Goal: Task Accomplishment & Management: Use online tool/utility

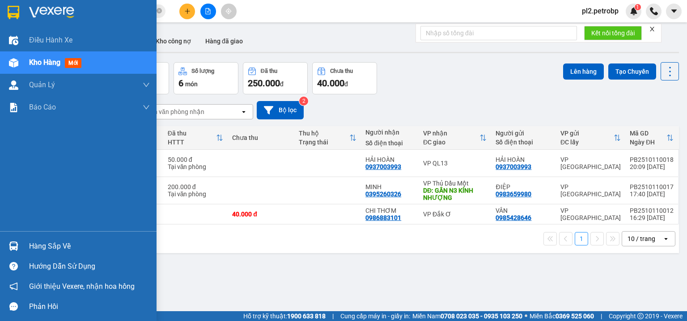
click at [42, 250] on div "Hàng sắp về" at bounding box center [89, 246] width 121 height 13
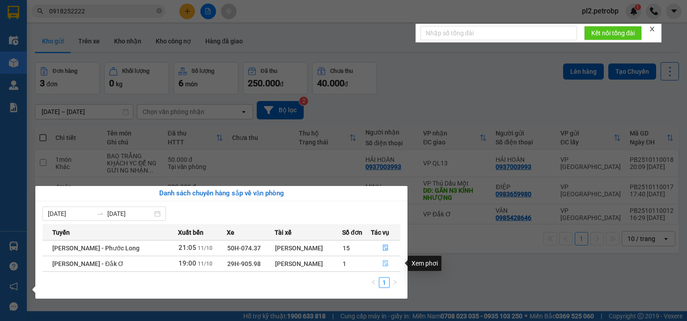
click at [383, 267] on span "file-done" at bounding box center [385, 263] width 6 height 7
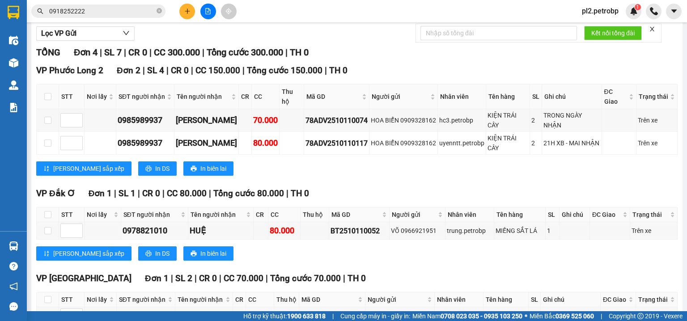
scroll to position [140, 0]
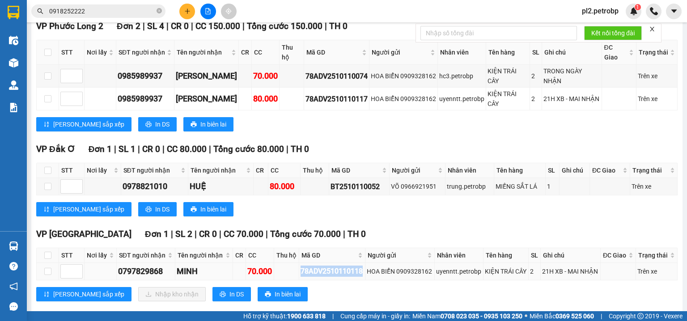
drag, startPoint x: 362, startPoint y: 256, endPoint x: 297, endPoint y: 254, distance: 64.9
click at [299, 263] on td "78ADV2510110118" at bounding box center [332, 271] width 66 height 17
copy div "78ADV2510110118"
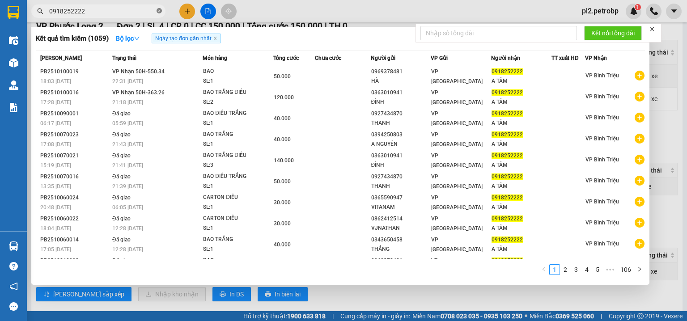
click at [157, 9] on icon "close-circle" at bounding box center [159, 10] width 5 height 5
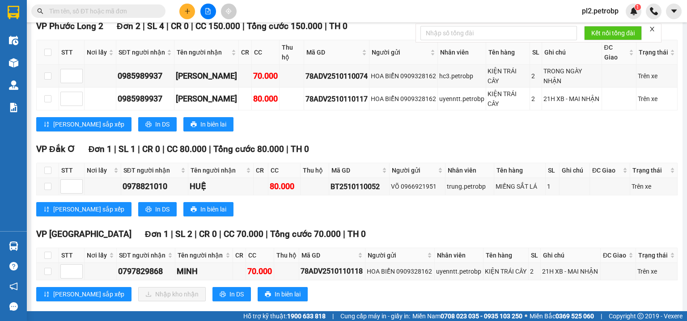
paste input "78ADV2510110118"
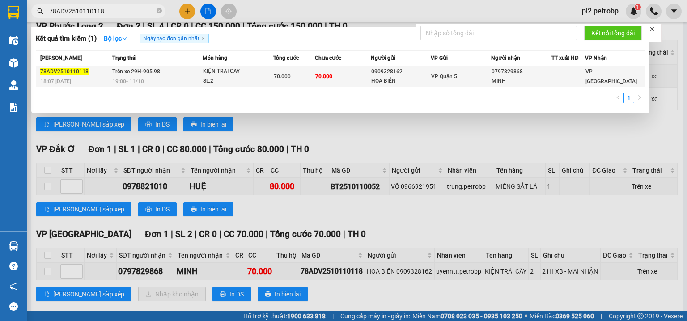
type input "78ADV2510110118"
drag, startPoint x: 540, startPoint y: 72, endPoint x: 490, endPoint y: 67, distance: 50.3
click at [490, 67] on tr "78ADV2510110118 18:07 [DATE] Trên xe 29H-905.98 19:00 [DATE] KIỆN TRÁI CÂY SL: …" at bounding box center [340, 76] width 609 height 21
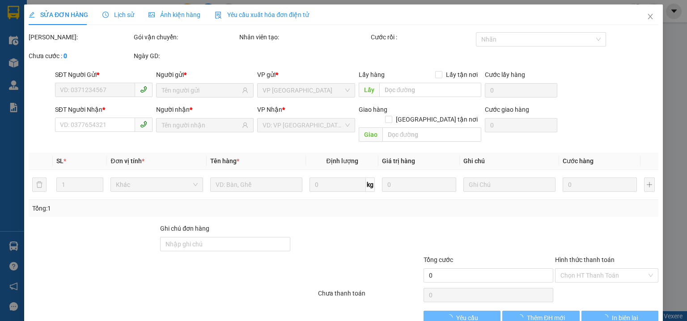
type input "0909328162"
type input "HOA BIỂN"
type input "0797829868"
type input "MINH"
type input "70.000"
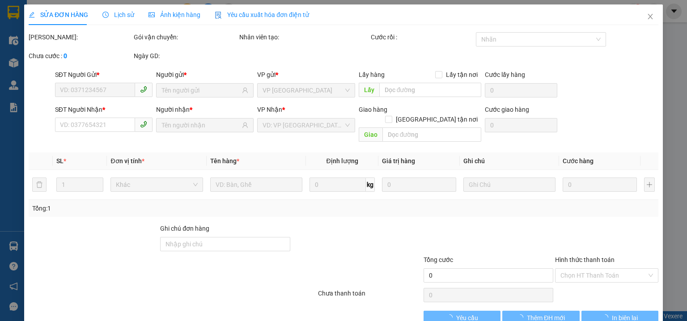
type input "70.000"
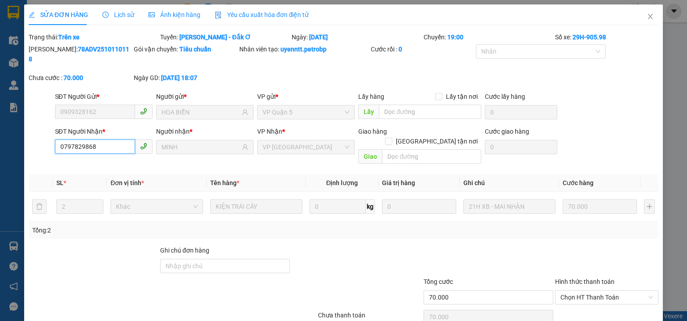
drag, startPoint x: 109, startPoint y: 138, endPoint x: 47, endPoint y: 131, distance: 63.1
click at [47, 131] on div "SĐT Người Nhận * 0797829868 0797829868 Người nhận * MINH VP Nhận * VP Phước Bìn…" at bounding box center [344, 147] width 632 height 41
click at [649, 16] on icon "close" at bounding box center [650, 16] width 7 height 7
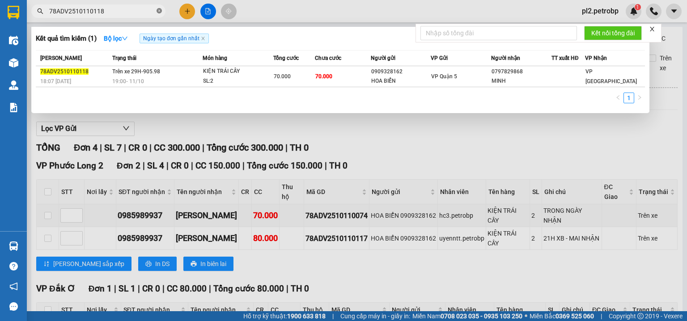
click at [159, 11] on icon "close-circle" at bounding box center [159, 10] width 5 height 5
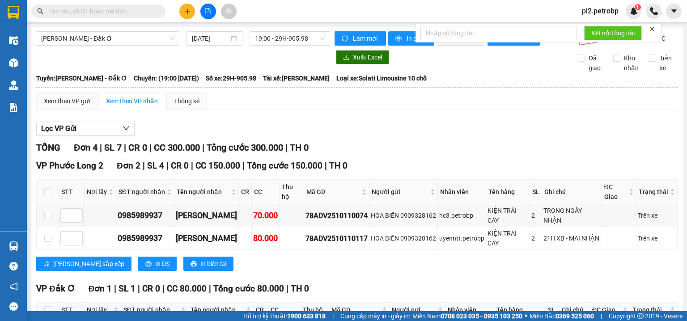
paste input "0797829868"
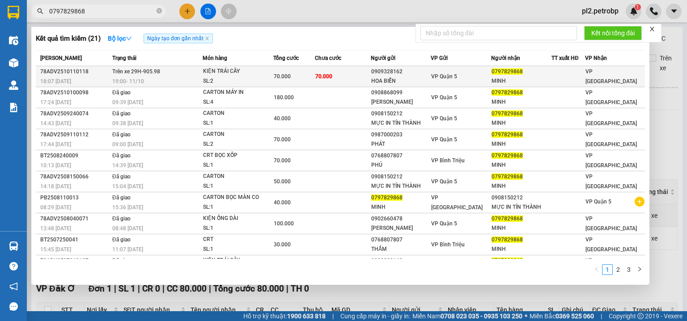
type input "0797829868"
click at [441, 73] on span "VP Quận 5" at bounding box center [444, 76] width 26 height 6
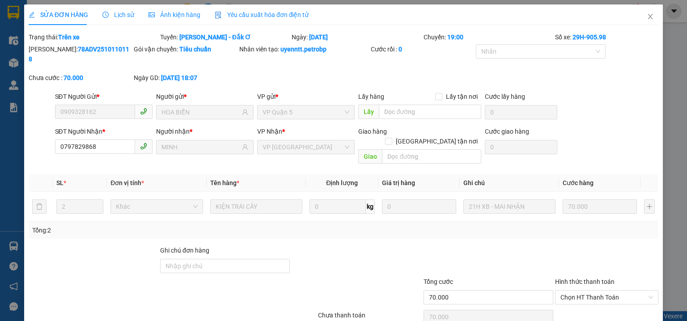
click at [118, 16] on span "Lịch sử" at bounding box center [118, 14] width 32 height 7
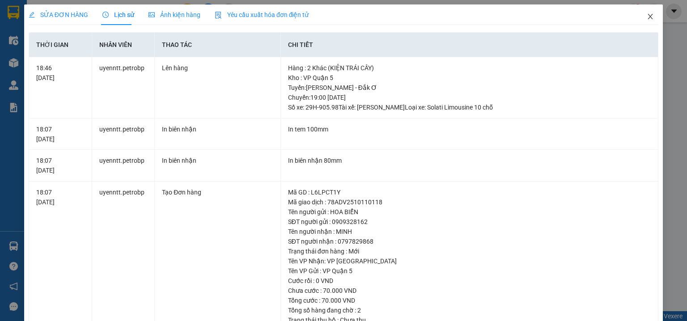
click at [647, 19] on icon "close" at bounding box center [650, 16] width 7 height 7
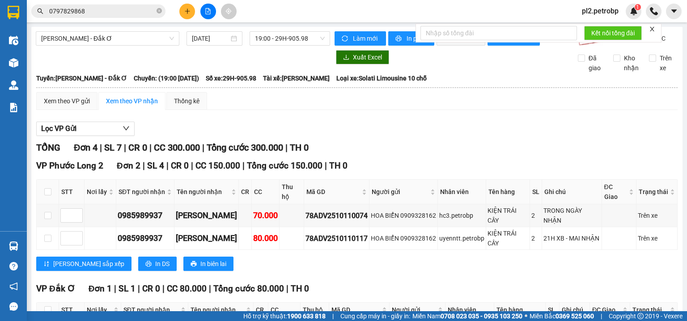
click at [136, 13] on input "0797829868" at bounding box center [102, 11] width 106 height 10
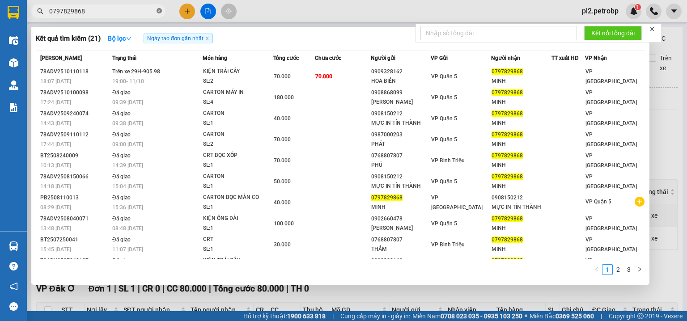
click at [160, 11] on icon "close-circle" at bounding box center [159, 10] width 5 height 5
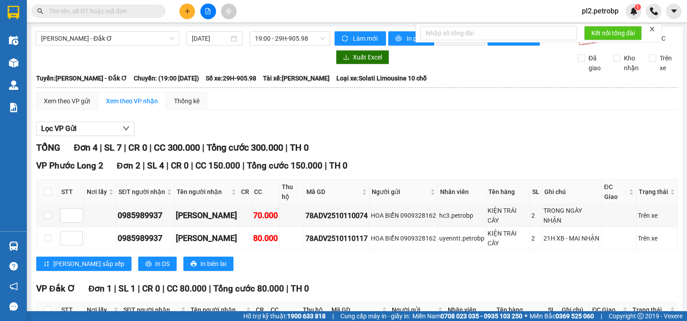
click at [138, 12] on input "text" at bounding box center [102, 11] width 106 height 10
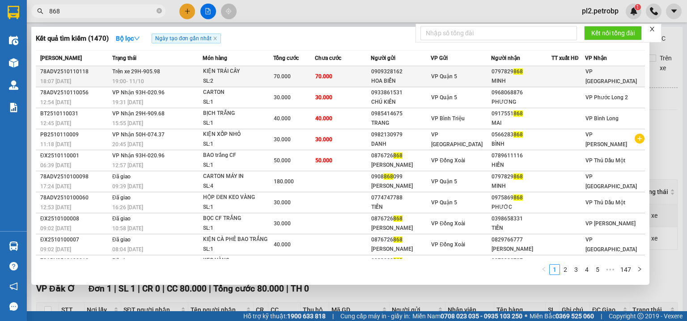
type input "868"
click at [441, 74] on span "VP Quận 5" at bounding box center [444, 76] width 26 height 6
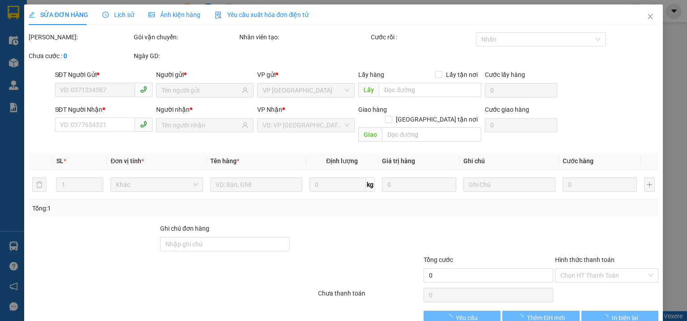
type input "0909328162"
type input "HOA BIỂN"
type input "0797829868"
type input "MINH"
type input "70.000"
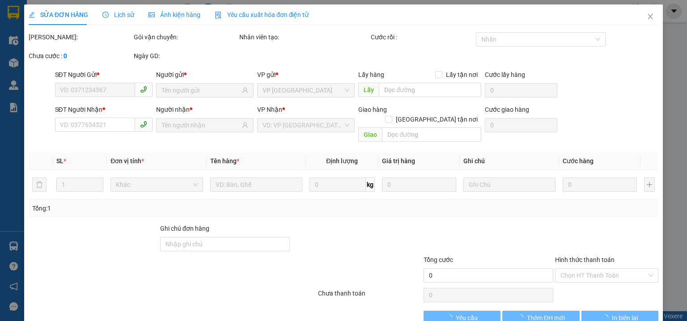
type input "70.000"
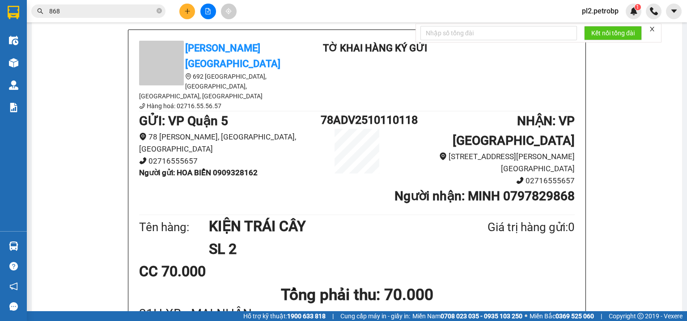
scroll to position [50, 0]
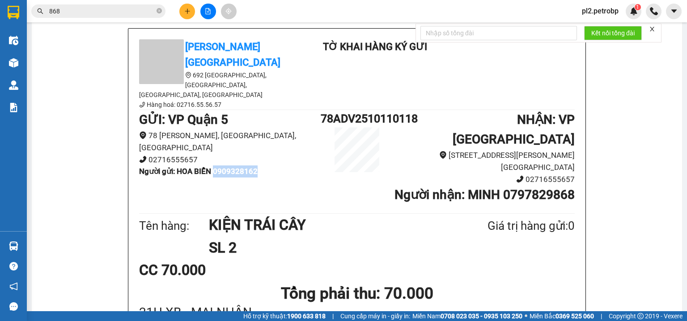
drag, startPoint x: 260, startPoint y: 134, endPoint x: 216, endPoint y: 134, distance: 43.8
click at [216, 166] on li "Người gửi : HOA BIỂN 0909328162" at bounding box center [230, 172] width 182 height 12
copy b "0909328162"
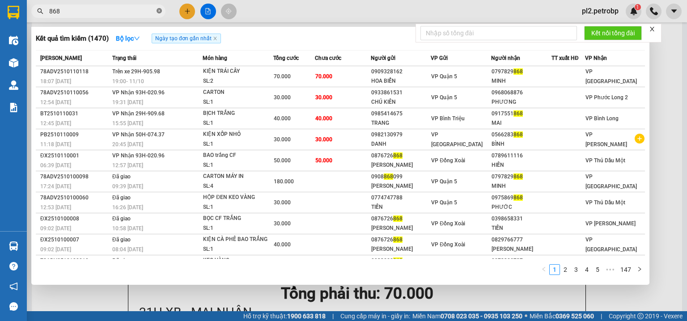
click at [160, 12] on icon "close-circle" at bounding box center [159, 10] width 5 height 5
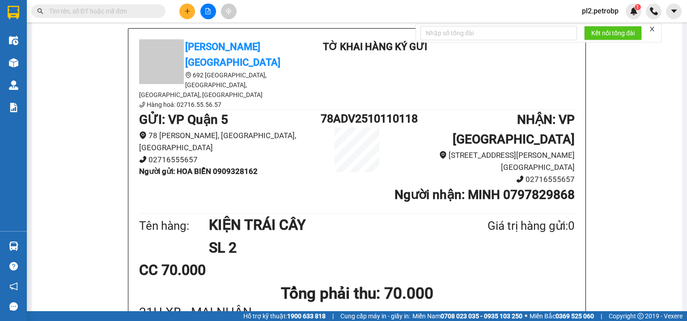
paste input "0909328162"
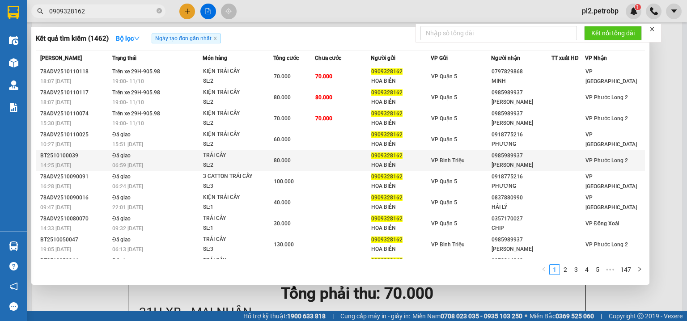
scroll to position [15, 0]
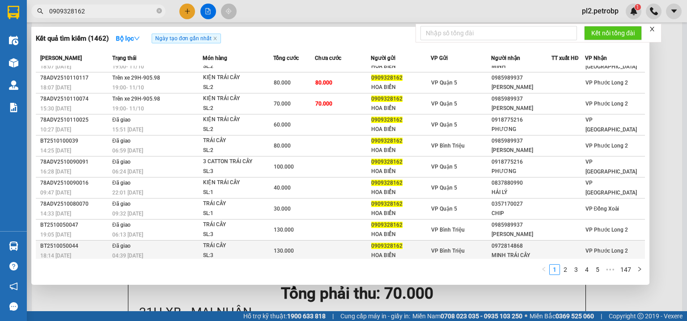
type input "0909328162"
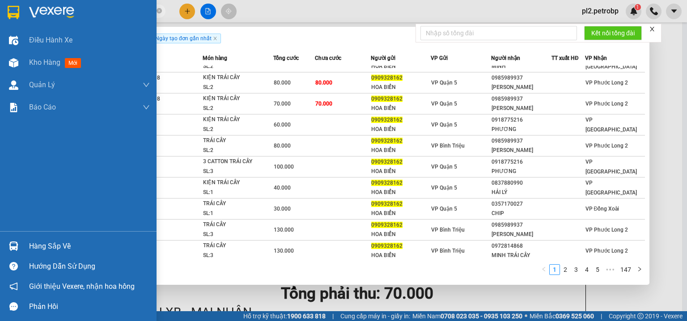
click at [44, 247] on div "Hàng sắp về" at bounding box center [89, 246] width 121 height 13
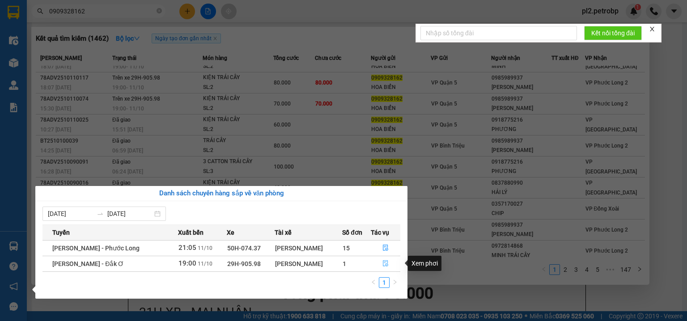
click at [386, 264] on icon "file-done" at bounding box center [385, 264] width 5 height 6
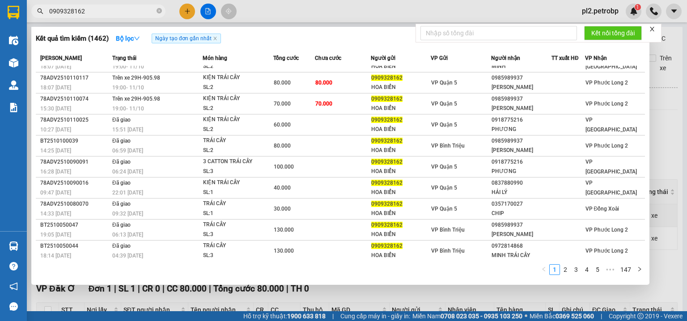
click at [316, 10] on div at bounding box center [343, 160] width 687 height 321
click at [161, 10] on icon "close-circle" at bounding box center [159, 10] width 5 height 5
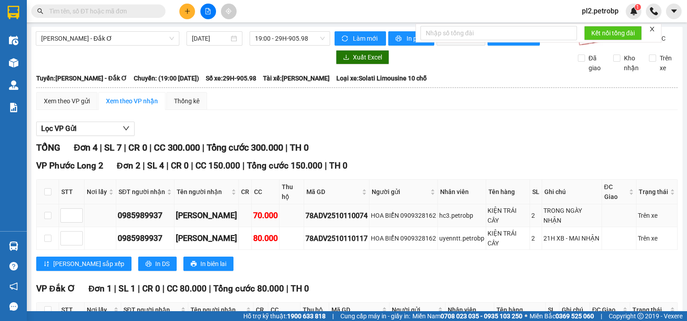
scroll to position [155, 0]
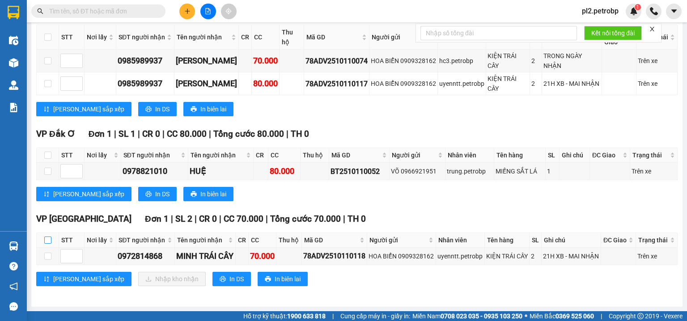
click at [49, 237] on input "checkbox" at bounding box center [47, 240] width 7 height 7
checkbox input "true"
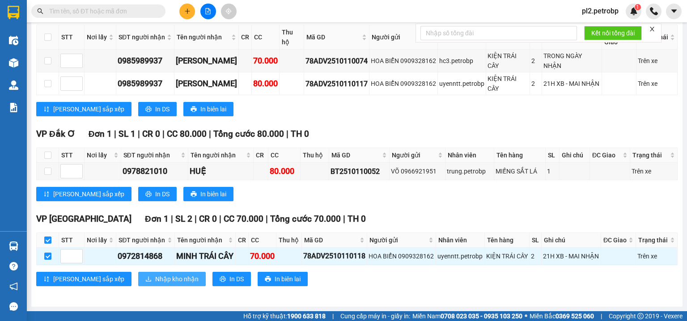
click at [155, 275] on span "Nhập kho nhận" at bounding box center [176, 279] width 43 height 10
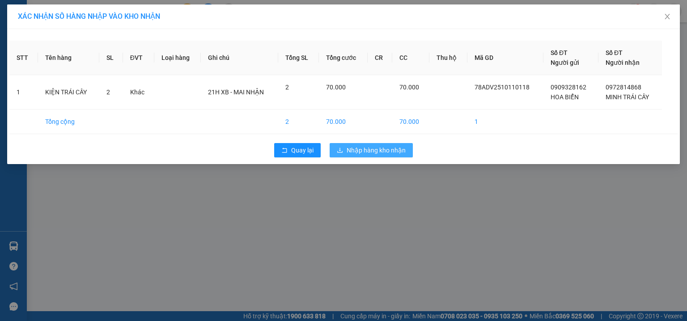
click at [381, 148] on span "Nhập hàng kho nhận" at bounding box center [376, 150] width 59 height 10
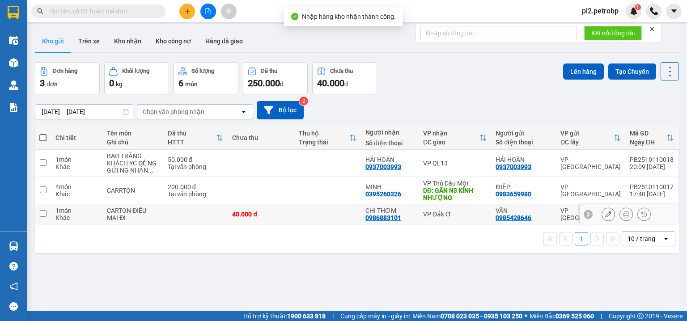
click at [272, 216] on div "40.000 đ" at bounding box center [261, 214] width 58 height 7
checkbox input "true"
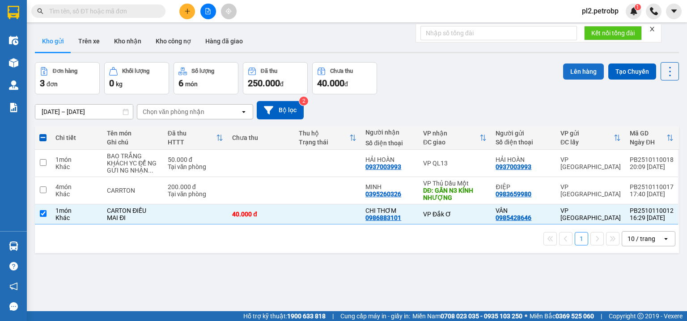
click at [582, 73] on button "Lên hàng" at bounding box center [583, 72] width 41 height 16
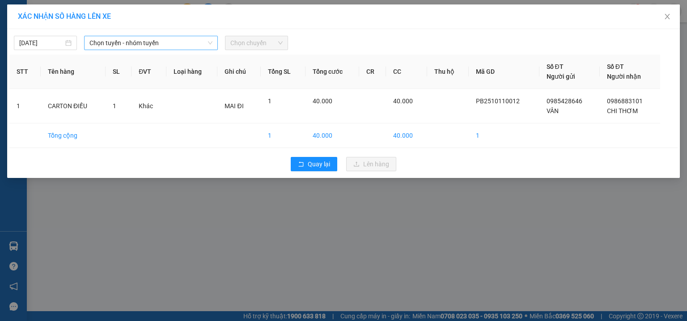
click at [141, 45] on span "Chọn tuyến - nhóm tuyến" at bounding box center [150, 42] width 123 height 13
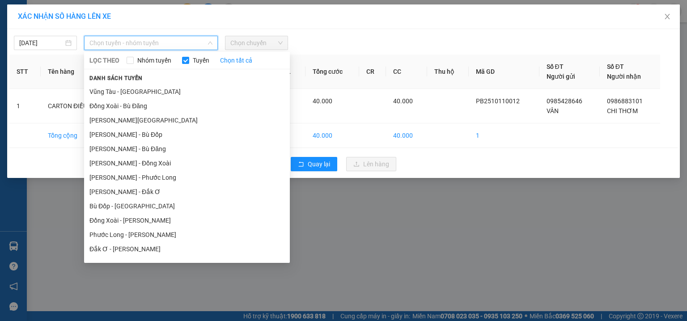
scroll to position [83, 0]
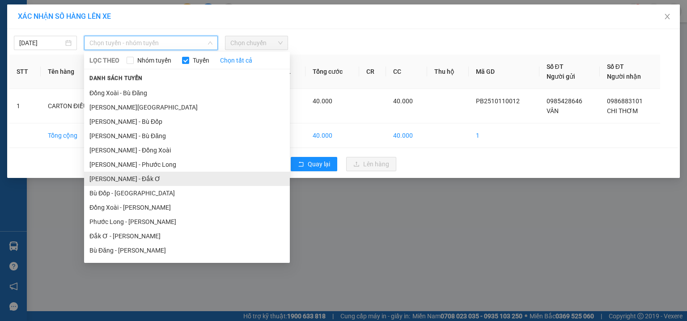
click at [221, 178] on li "[PERSON_NAME] - Đắk Ơ" at bounding box center [187, 179] width 206 height 14
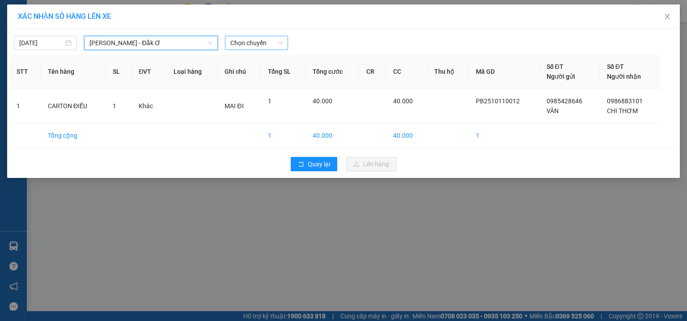
click at [258, 42] on span "Chọn chuyến" at bounding box center [256, 42] width 52 height 13
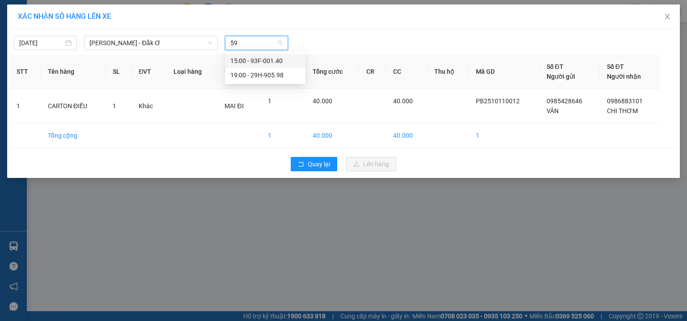
type input "598"
click at [272, 55] on div "19:00 - 29H-905.98" at bounding box center [265, 61] width 81 height 14
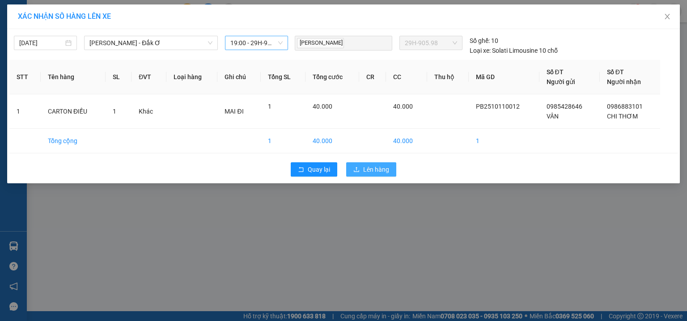
click at [378, 170] on span "Lên hàng" at bounding box center [376, 170] width 26 height 10
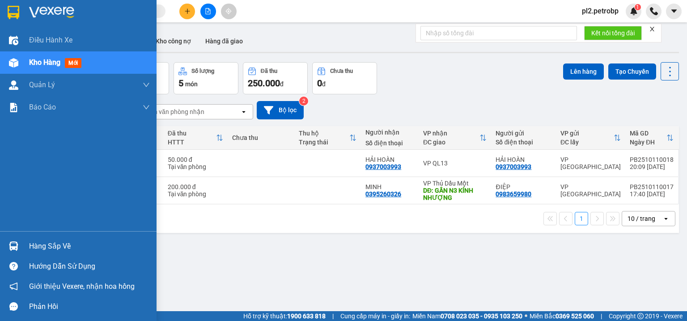
click at [23, 248] on div "Hàng sắp về" at bounding box center [78, 246] width 157 height 20
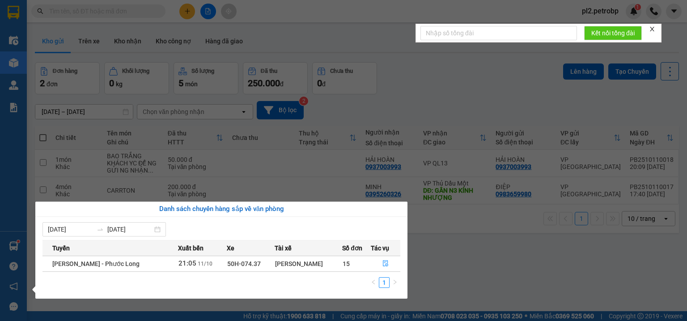
click at [502, 259] on section "Kết quả tìm kiếm ( 1462 ) Bộ lọc Ngày tạo đơn gần nhất Mã ĐH Trạng thái Món hàn…" at bounding box center [343, 160] width 687 height 321
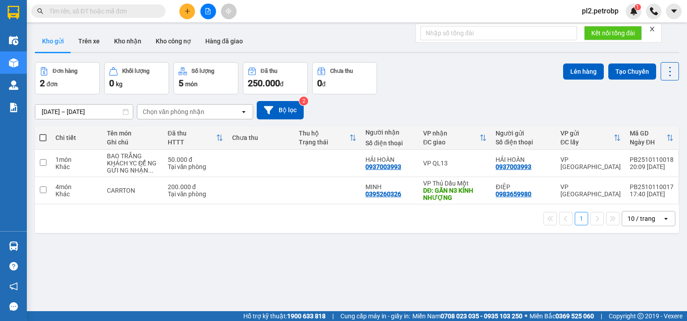
click at [102, 13] on input "text" at bounding box center [102, 11] width 106 height 10
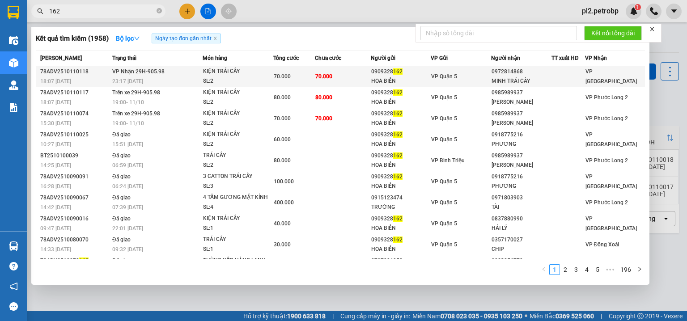
type input "162"
drag, startPoint x: 400, startPoint y: 70, endPoint x: 369, endPoint y: 69, distance: 30.9
click at [371, 69] on div "0909328 162" at bounding box center [400, 71] width 59 height 9
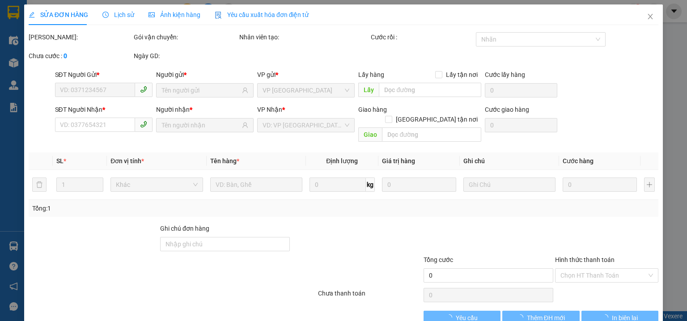
type input "0909328162"
type input "HOA BIỂN"
type input "0972814868"
type input "MINH TRÁI CÂY"
type input "70.000"
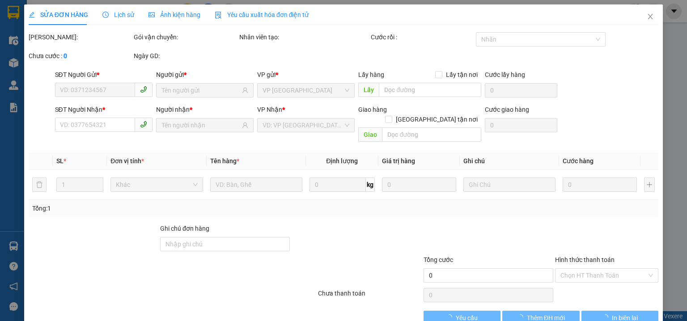
type input "70.000"
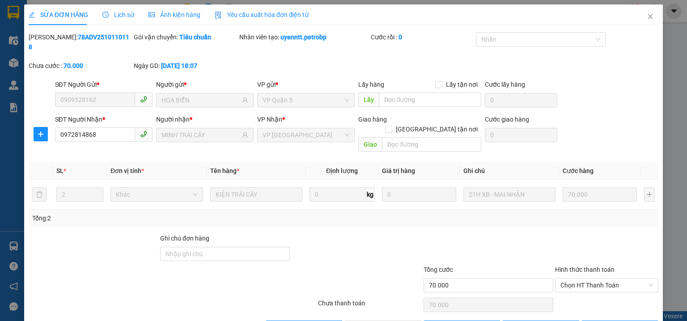
click at [46, 89] on div "SĐT Người Gửi * 0909328162 Người gửi * HOA BIỂN VP gửi * VP Quận 5 Lấy hàng Lấy…" at bounding box center [344, 95] width 632 height 31
click at [647, 15] on icon "close" at bounding box center [650, 16] width 7 height 7
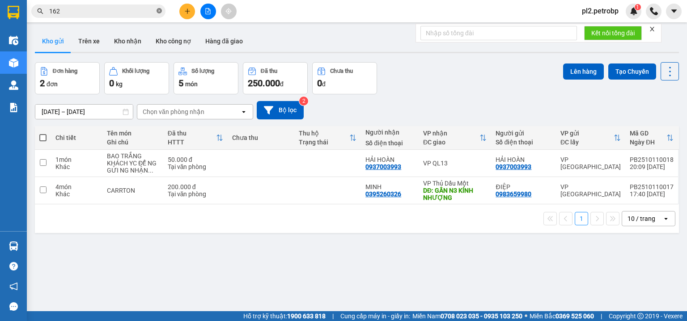
click at [157, 9] on icon "close-circle" at bounding box center [159, 10] width 5 height 5
paste input "0909328162"
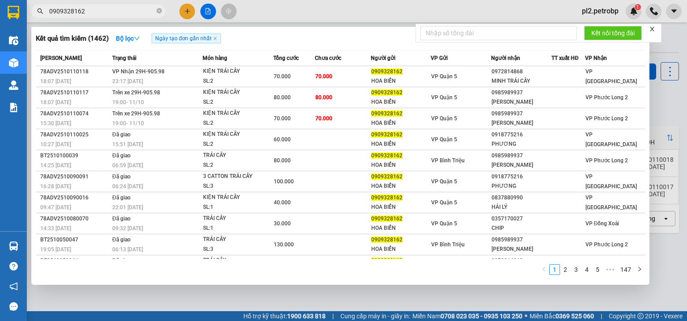
type input "0909328162"
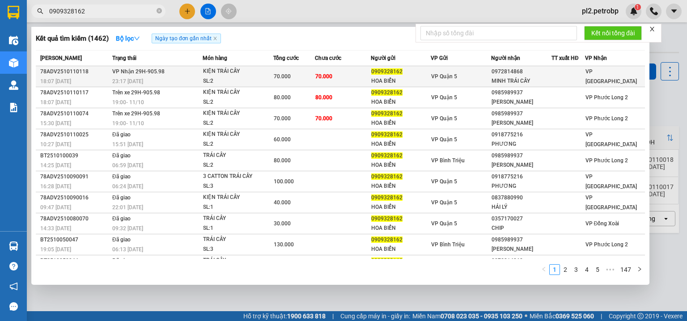
click at [460, 78] on div "VP Quận 5" at bounding box center [460, 77] width 59 height 10
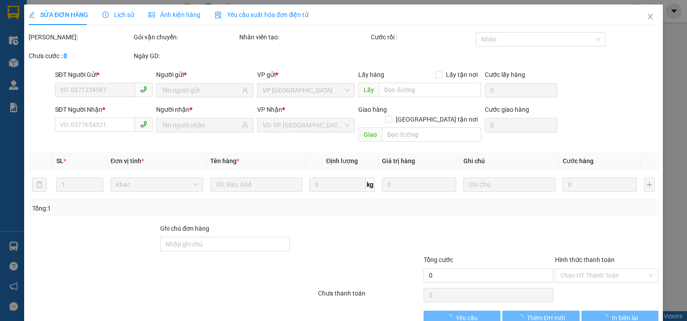
type input "0909328162"
type input "HOA BIỂN"
type input "0972814868"
type input "MINH TRÁI CÂY"
type input "70.000"
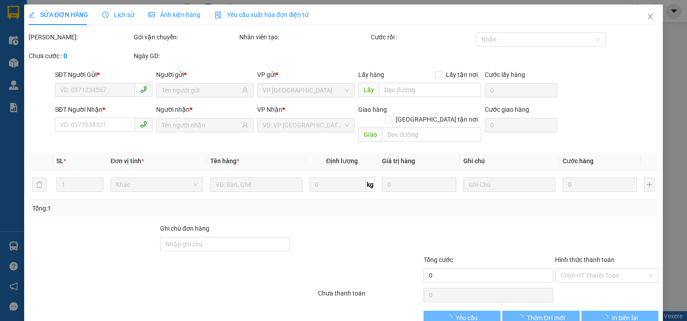
type input "70.000"
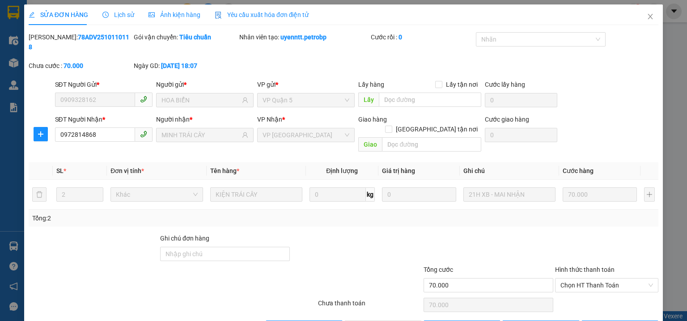
click at [122, 13] on span "Lịch sử" at bounding box center [118, 14] width 32 height 7
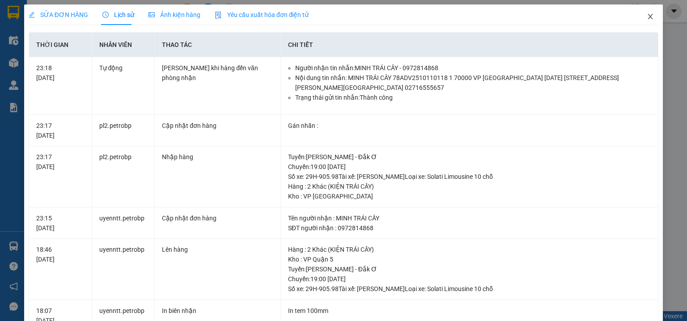
click at [646, 13] on span "Close" at bounding box center [650, 16] width 25 height 25
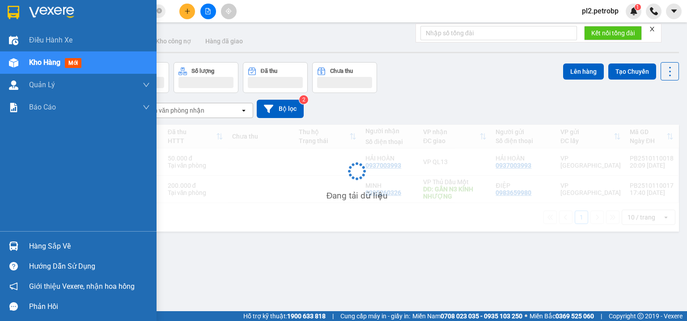
click at [50, 242] on div "Hàng sắp về" at bounding box center [89, 246] width 121 height 13
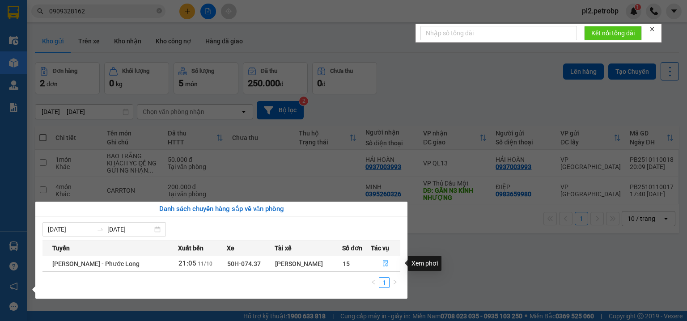
click at [385, 261] on icon "file-done" at bounding box center [385, 263] width 6 height 6
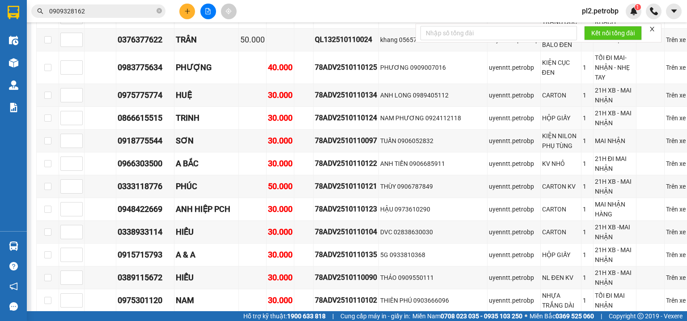
scroll to position [2004, 0]
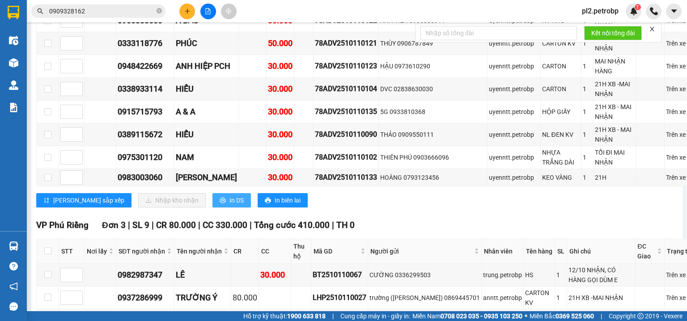
click at [229, 195] on span "In DS" at bounding box center [236, 200] width 14 height 10
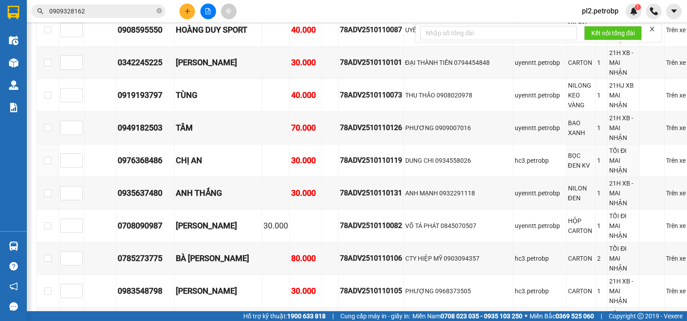
scroll to position [1288, 0]
